Goal: Information Seeking & Learning: Learn about a topic

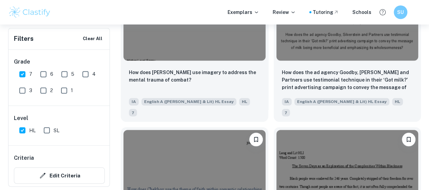
scroll to position [3190, 0]
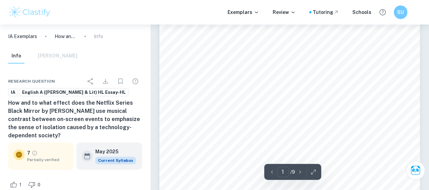
scroll to position [125, 0]
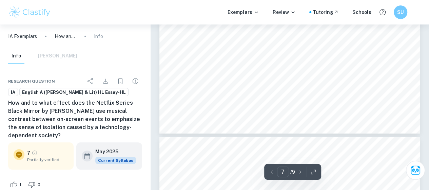
type input "8"
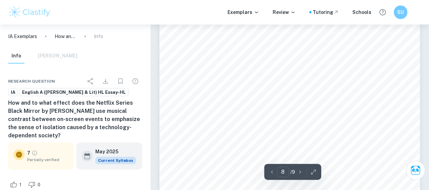
scroll to position [2464, 0]
click at [299, 124] on div "reality of the result of technological dependence is illustrated. Thus, the lig…" at bounding box center [289, 161] width 261 height 337
